Goal: Transaction & Acquisition: Obtain resource

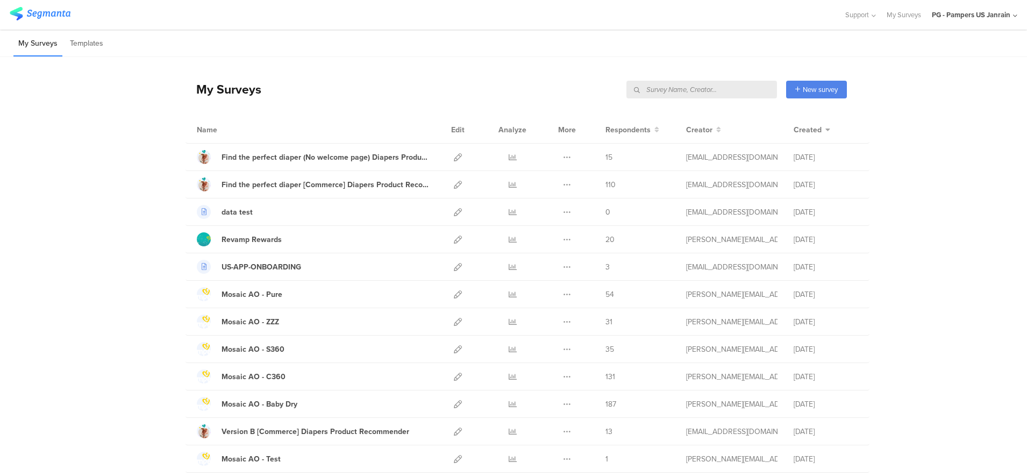
click at [734, 88] on input "text" at bounding box center [701, 90] width 151 height 18
type input "LTV"
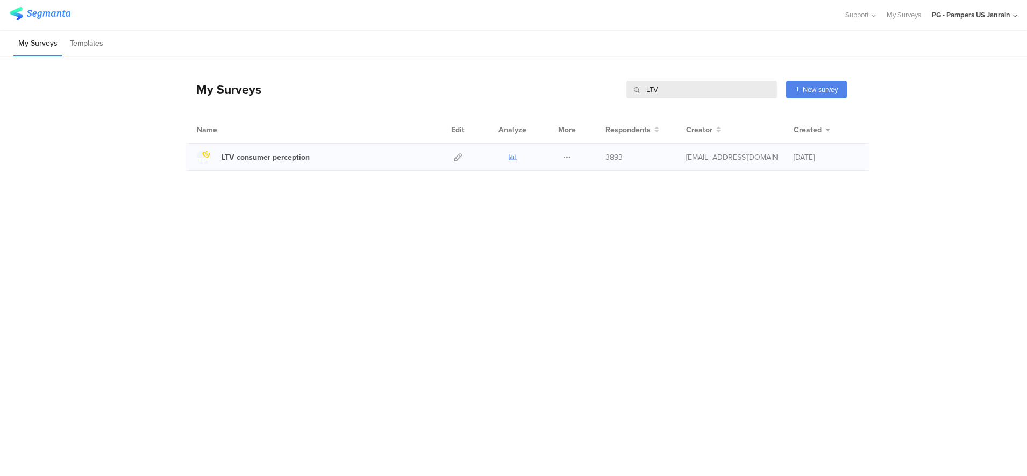
click at [508, 157] on icon at bounding box center [512, 157] width 8 height 8
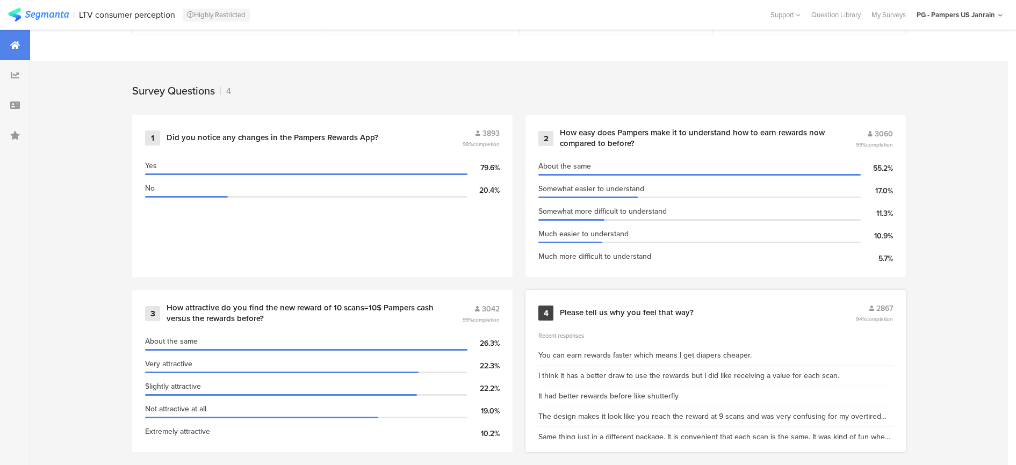
scroll to position [412, 0]
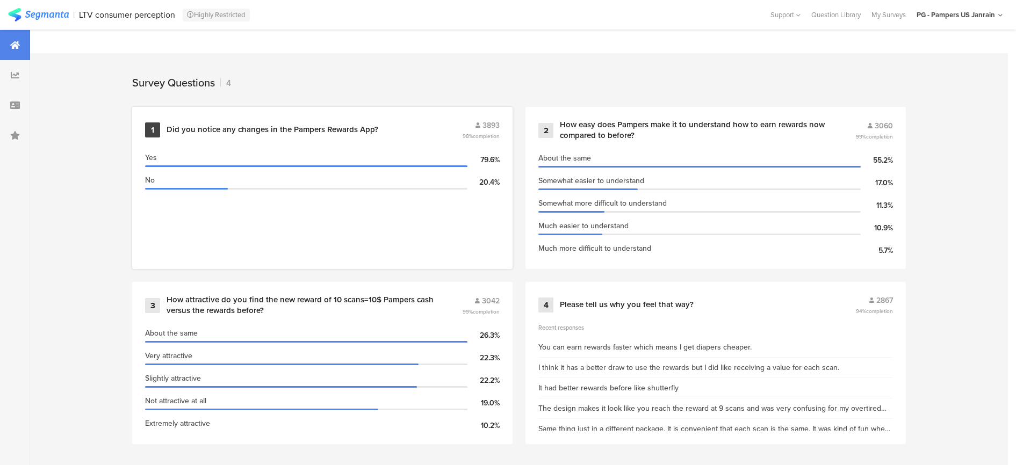
click at [357, 136] on div "1 Did you notice any changes in the Pampers Rewards App? 3893 98% completion" at bounding box center [322, 130] width 355 height 20
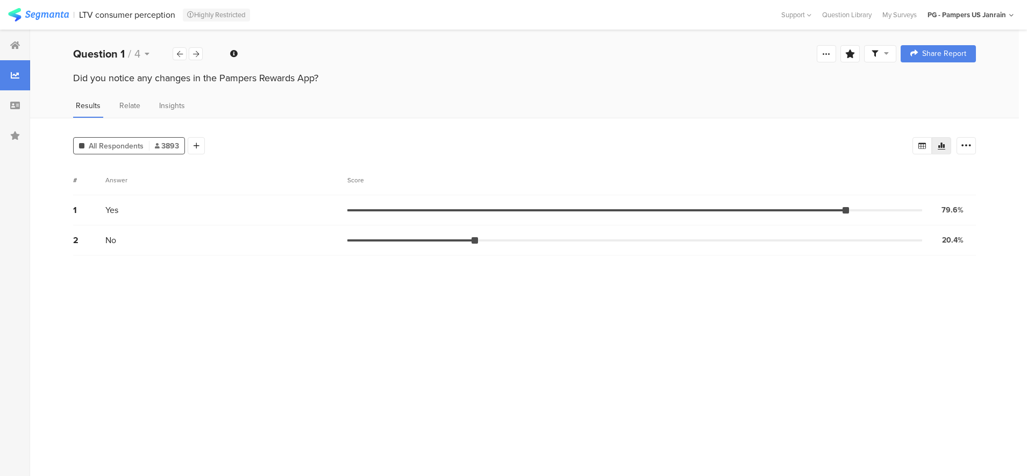
click at [207, 155] on div "All Respondents 3893 Add Segment Segment markers Confidence interval Vote count…" at bounding box center [524, 297] width 988 height 358
click at [199, 147] on div at bounding box center [196, 145] width 17 height 17
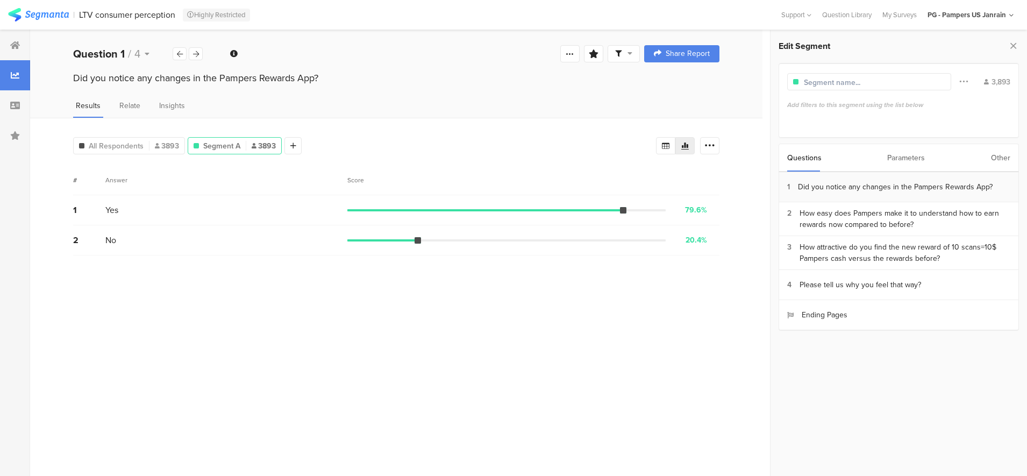
click at [845, 191] on div "Did you notice any changes in the Pampers Rewards App?" at bounding box center [895, 186] width 195 height 11
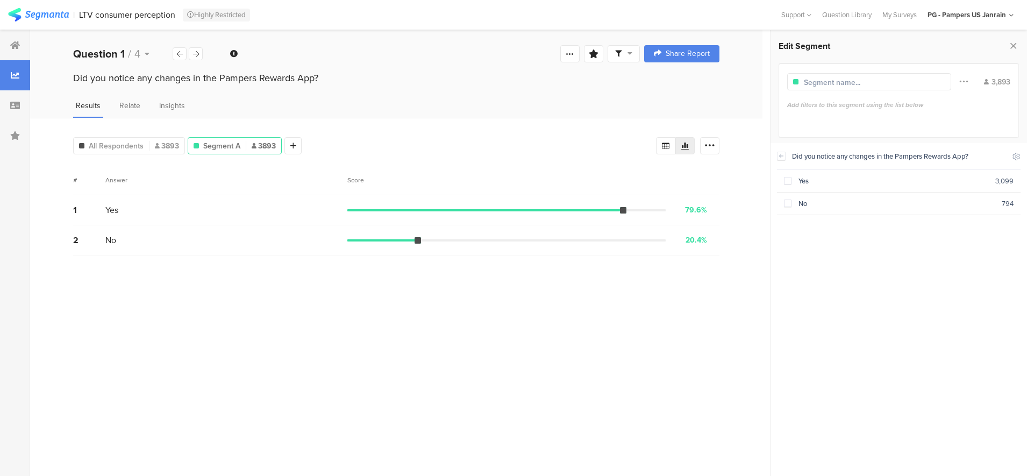
click at [930, 159] on div "Did you notice any changes in the Pampers Rewards App?" at bounding box center [899, 156] width 214 height 10
click at [778, 158] on icon at bounding box center [781, 156] width 8 height 9
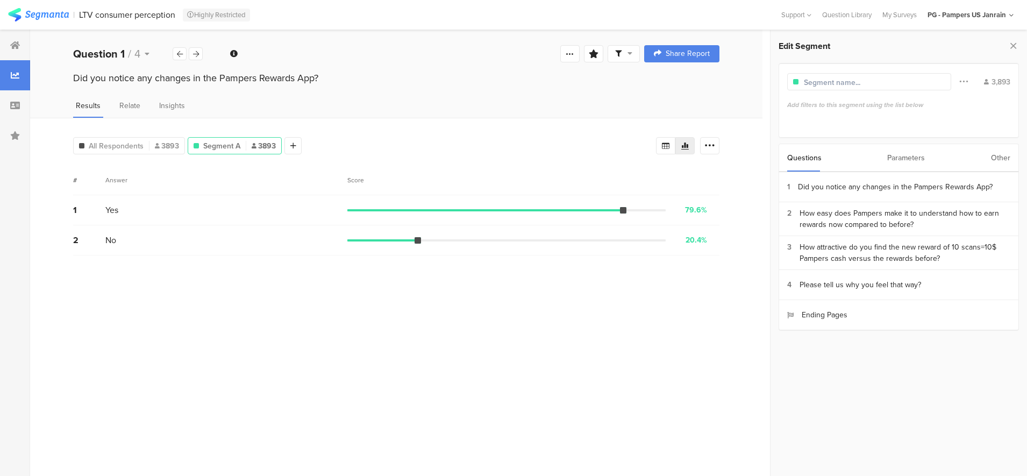
click at [905, 156] on div "Parameters" at bounding box center [906, 157] width 38 height 27
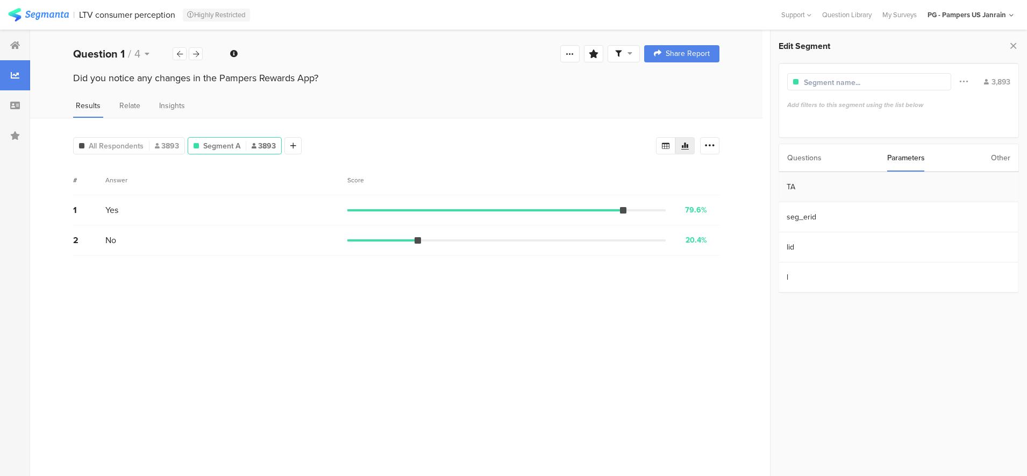
click at [830, 194] on section "TA" at bounding box center [897, 187] width 239 height 30
click at [27, 15] on img at bounding box center [38, 14] width 61 height 13
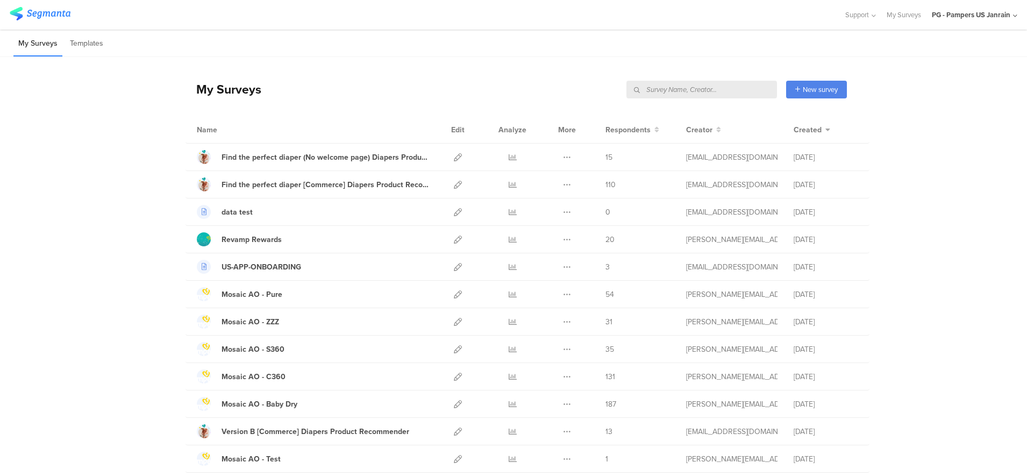
click at [735, 91] on input "text" at bounding box center [701, 90] width 151 height 18
type input "ltv"
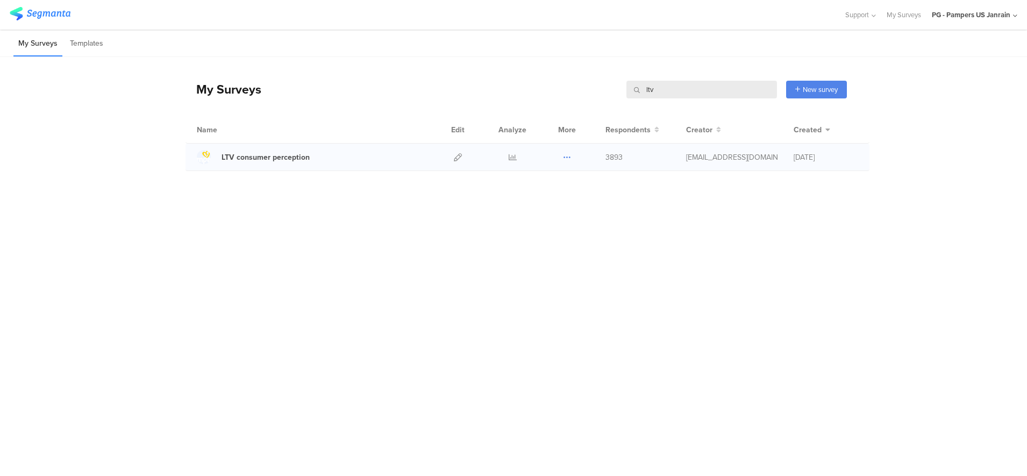
click at [566, 160] on icon at bounding box center [567, 157] width 8 height 8
click at [296, 156] on div "LTV consumer perception" at bounding box center [265, 157] width 88 height 11
click at [570, 157] on icon at bounding box center [567, 157] width 8 height 8
click at [453, 157] on div at bounding box center [457, 157] width 23 height 27
click at [457, 157] on icon at bounding box center [458, 157] width 8 height 8
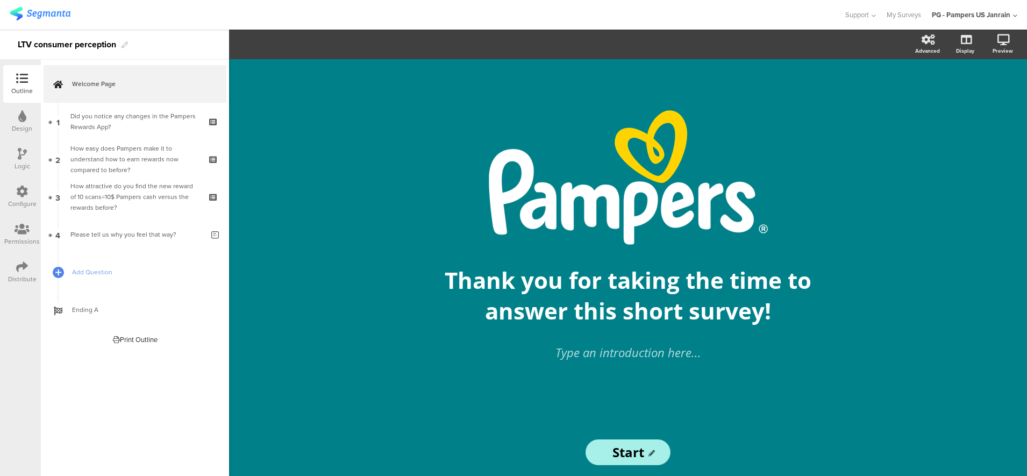
click at [26, 273] on div at bounding box center [22, 267] width 12 height 13
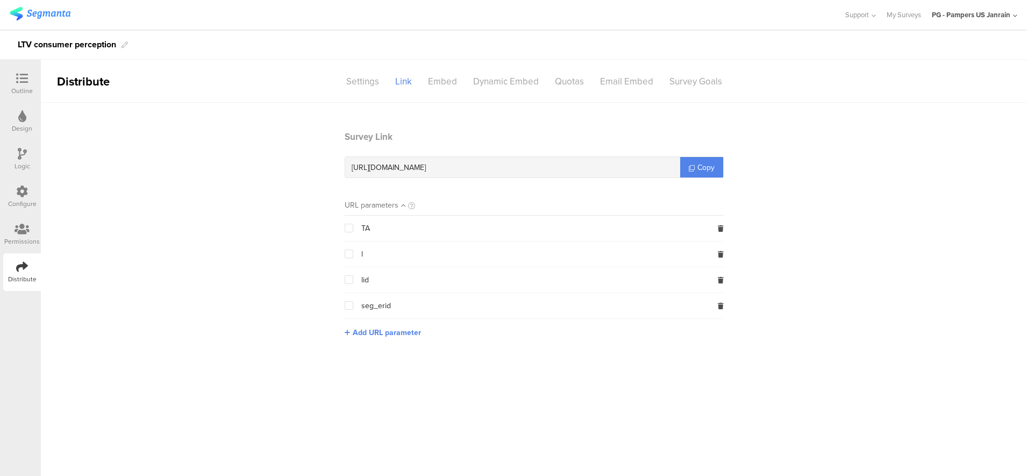
click at [347, 228] on span at bounding box center [349, 228] width 9 height 9
click at [353, 224] on input "checkbox" at bounding box center [353, 224] width 0 height 0
click at [701, 164] on span "Copy" at bounding box center [705, 167] width 17 height 11
click at [452, 77] on div "Embed" at bounding box center [442, 81] width 45 height 19
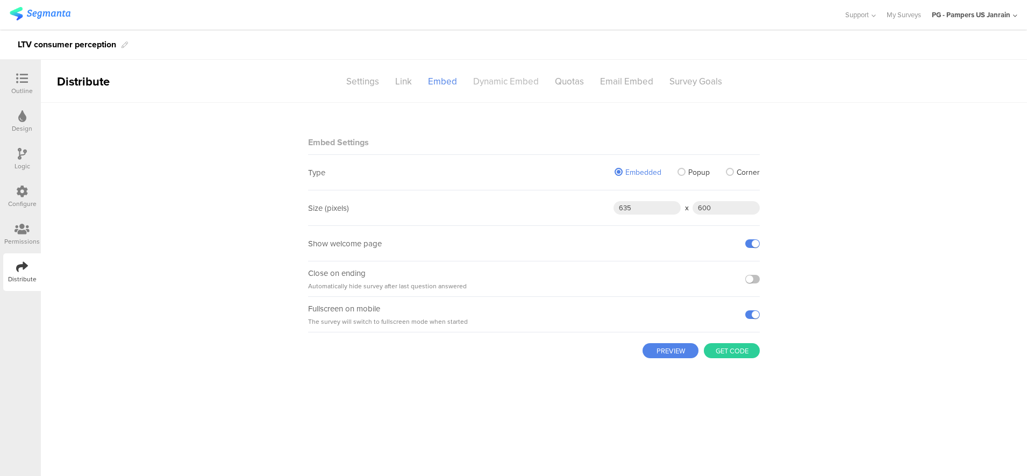
click at [500, 82] on div "Dynamic Embed" at bounding box center [506, 81] width 82 height 19
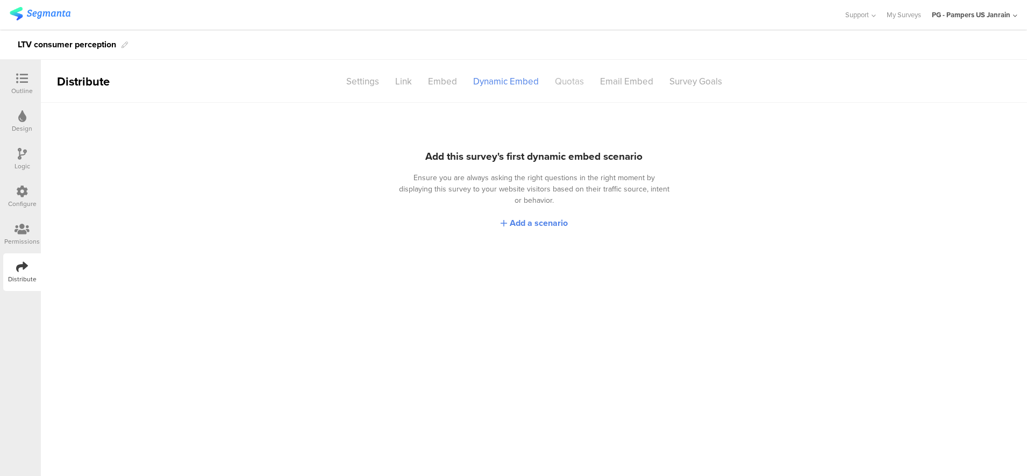
click at [562, 80] on div "Quotas" at bounding box center [569, 81] width 45 height 19
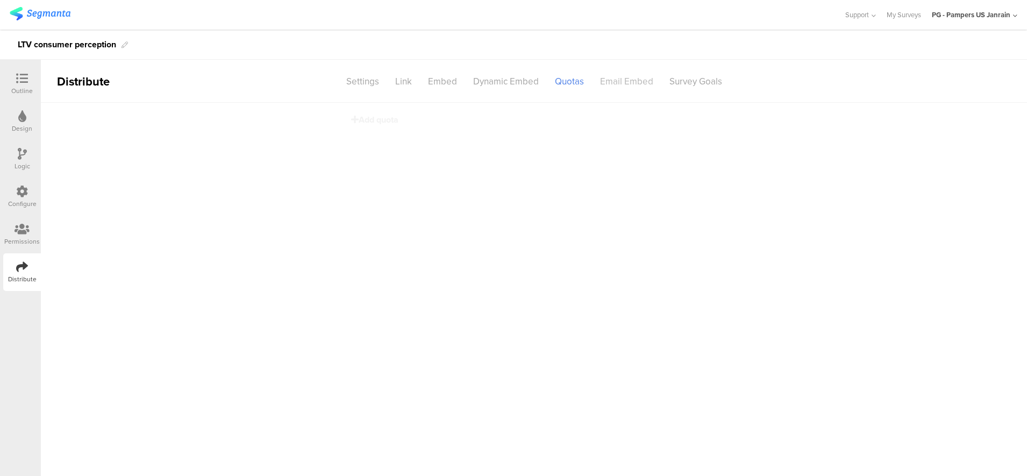
click at [622, 80] on div "Email Embed" at bounding box center [626, 81] width 69 height 19
click at [689, 80] on div "Survey Goals" at bounding box center [695, 81] width 69 height 19
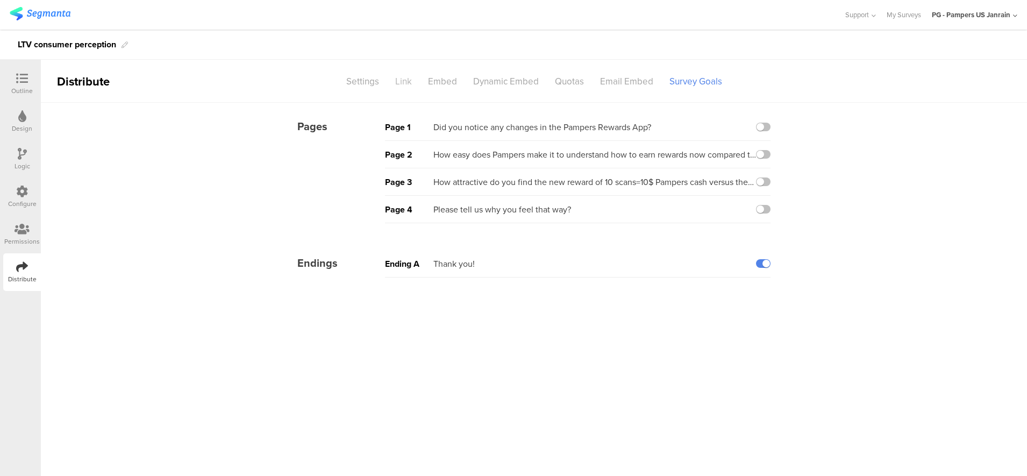
click at [411, 81] on div "Link" at bounding box center [403, 81] width 33 height 19
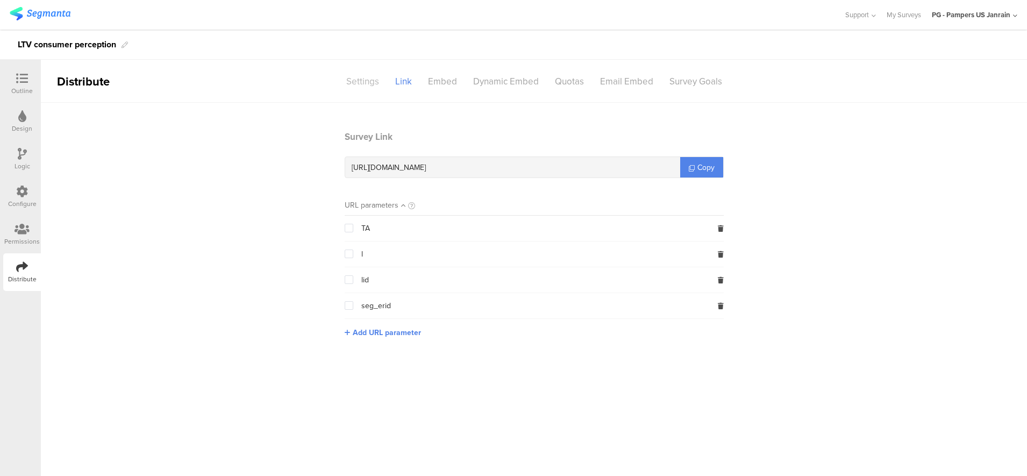
click at [377, 84] on div "Settings" at bounding box center [362, 81] width 49 height 19
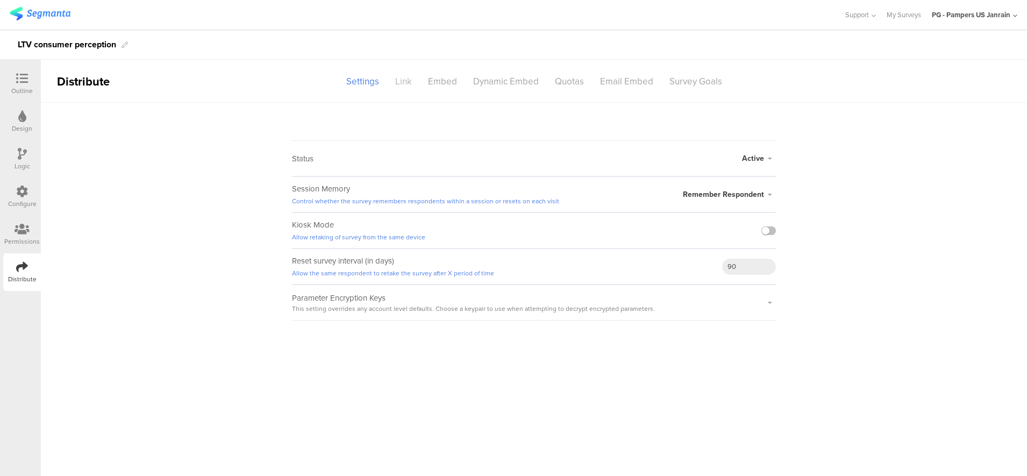
click at [407, 85] on div "Link" at bounding box center [403, 81] width 33 height 19
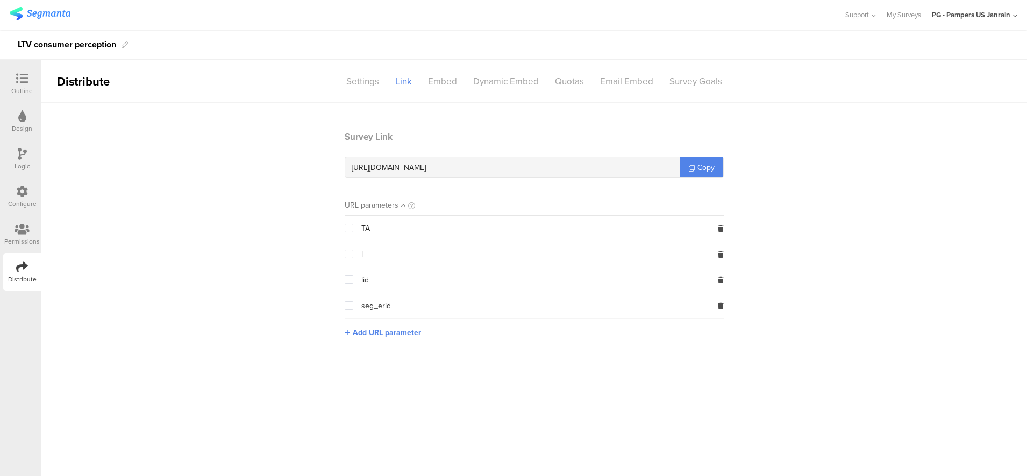
click at [350, 226] on span at bounding box center [349, 228] width 9 height 9
click at [353, 224] on input "checkbox" at bounding box center [353, 224] width 0 height 0
click at [393, 331] on span "Add URL parameter" at bounding box center [387, 332] width 68 height 11
click at [304, 302] on section "Survey Link [URL][DOMAIN_NAME] ? TA= {$TA} Copy URL parameters TA l lid seg_eri…" at bounding box center [534, 255] width 986 height 250
click at [700, 167] on span "Copy" at bounding box center [705, 167] width 17 height 11
